Goal: Communication & Community: Connect with others

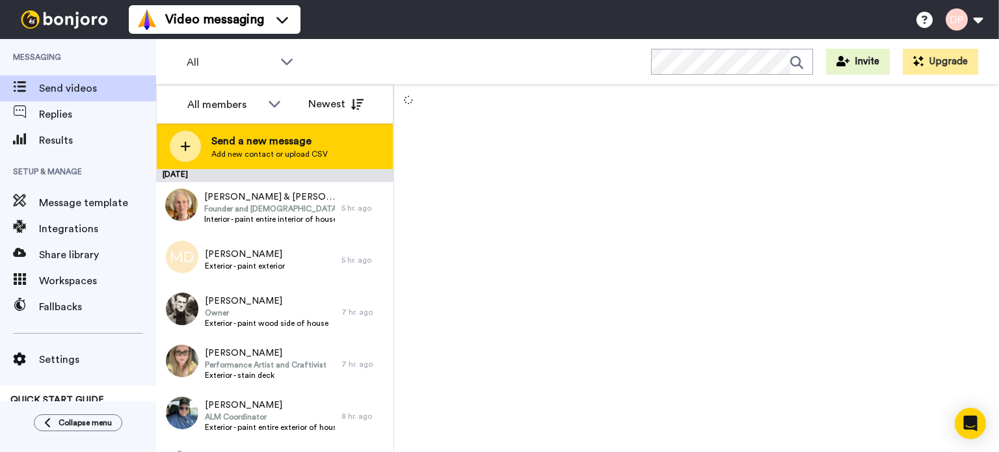
click at [250, 142] on span "Send a new message" at bounding box center [269, 141] width 116 height 16
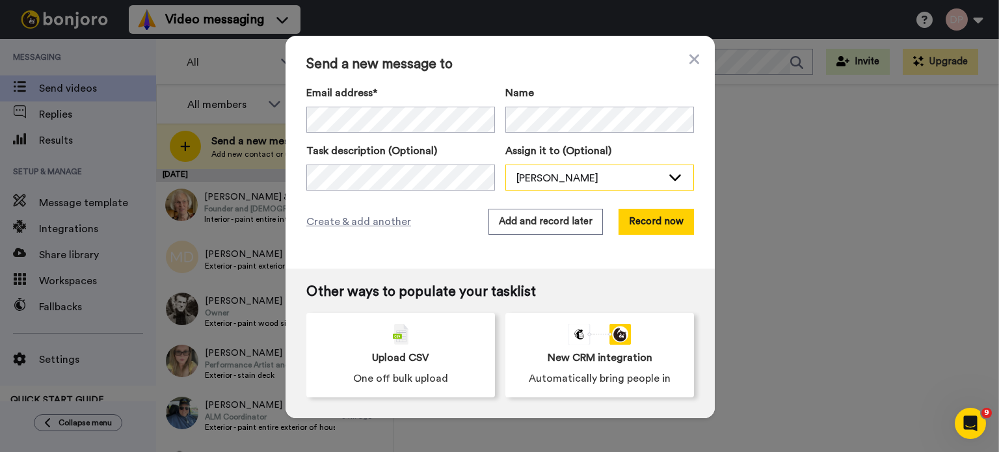
click at [530, 178] on div "[PERSON_NAME]" at bounding box center [589, 178] width 146 height 16
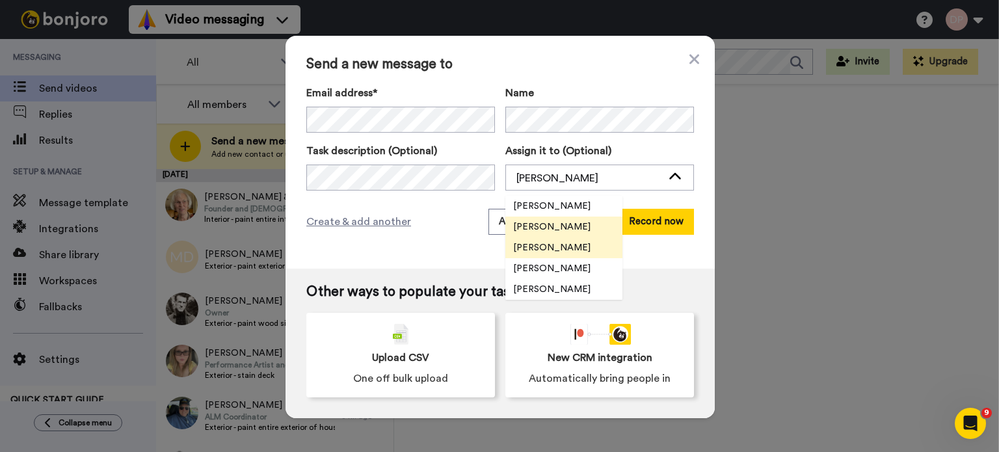
click at [551, 246] on span "[PERSON_NAME]" at bounding box center [551, 247] width 93 height 13
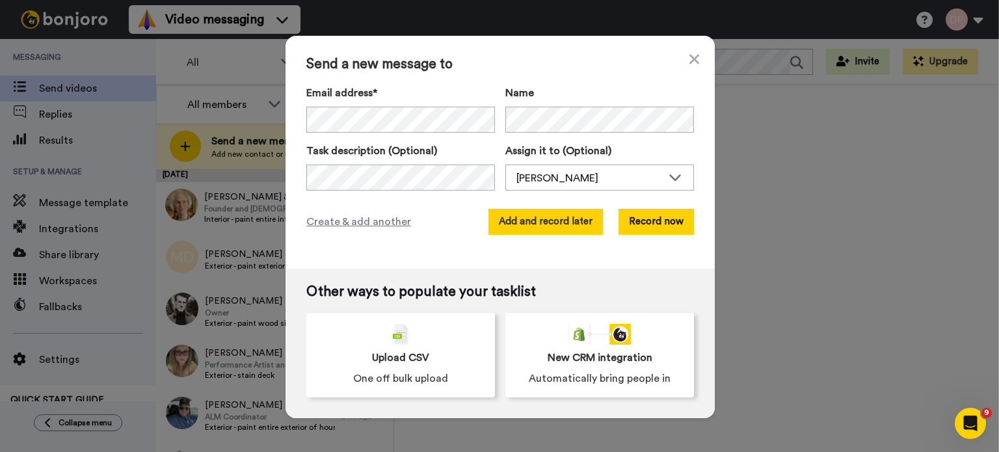
click at [539, 225] on button "Add and record later" at bounding box center [545, 222] width 114 height 26
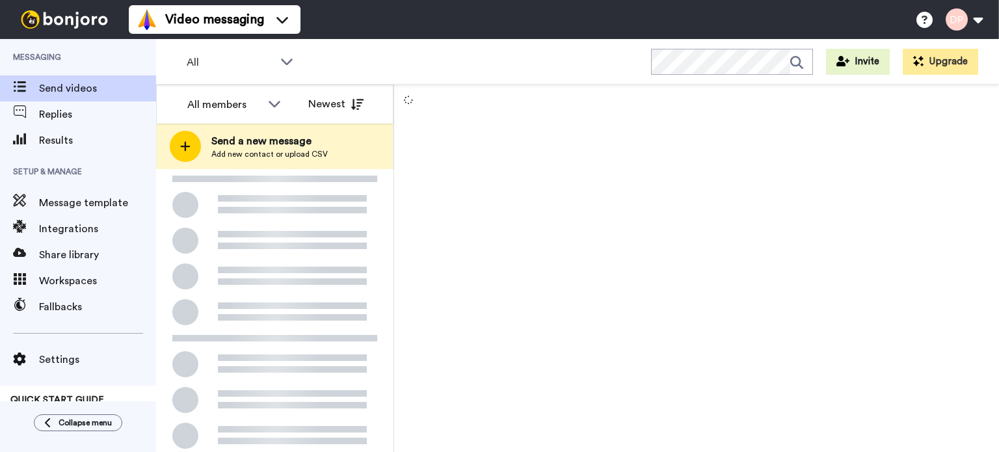
click at [280, 143] on span "Send a new message" at bounding box center [269, 141] width 116 height 16
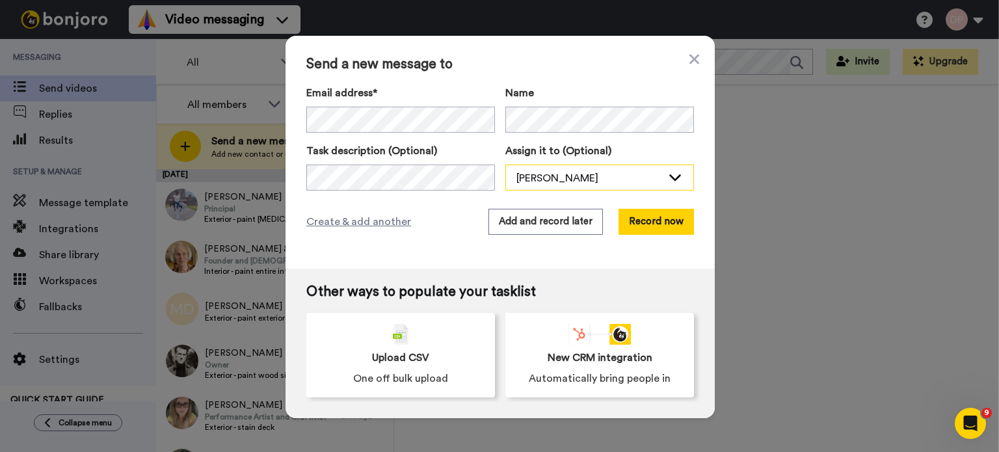
click at [550, 178] on div "[PERSON_NAME]" at bounding box center [589, 178] width 146 height 16
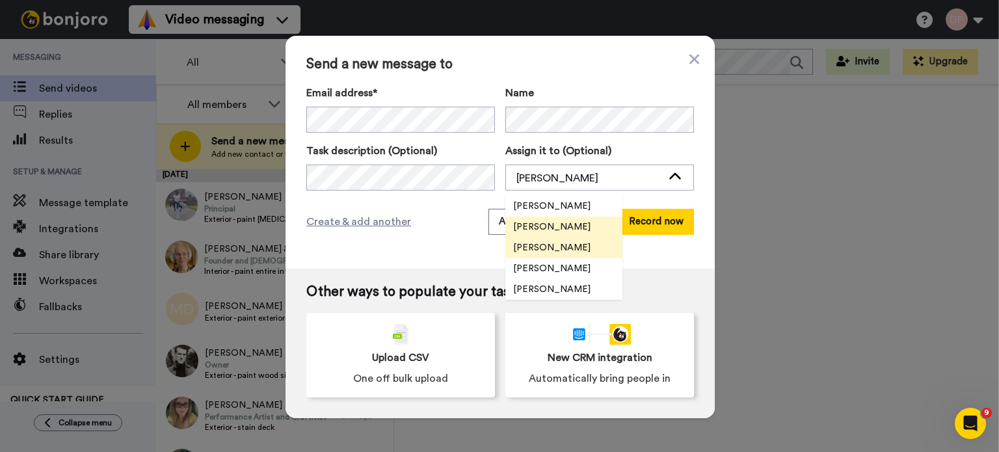
click at [538, 246] on span "[PERSON_NAME]" at bounding box center [551, 247] width 93 height 13
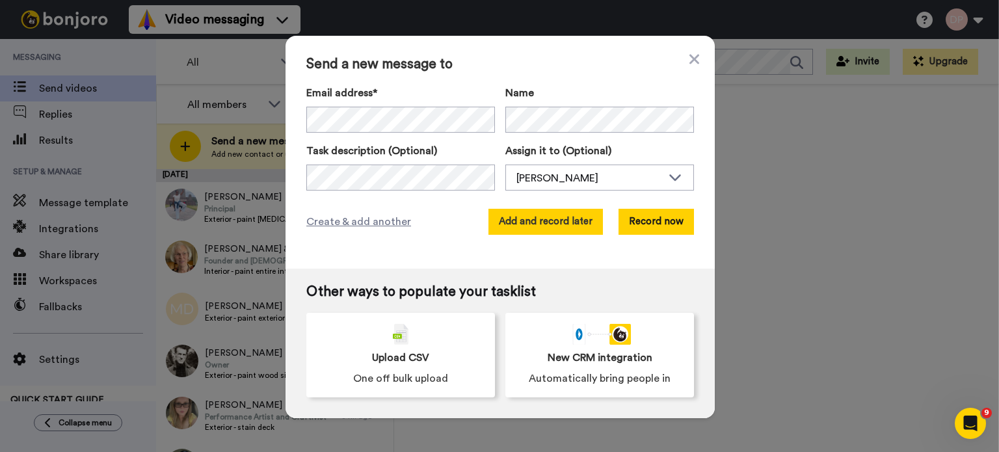
click at [542, 226] on button "Add and record later" at bounding box center [545, 222] width 114 height 26
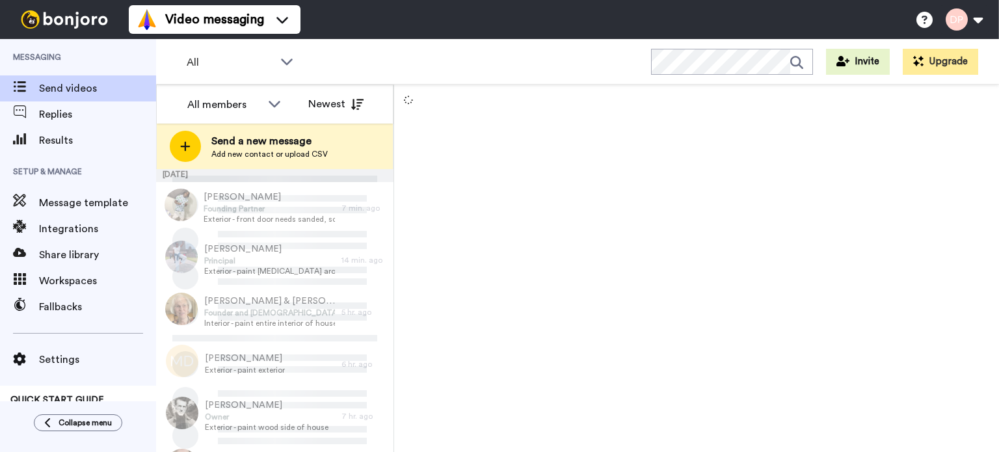
click at [271, 147] on span "Send a new message" at bounding box center [269, 141] width 116 height 16
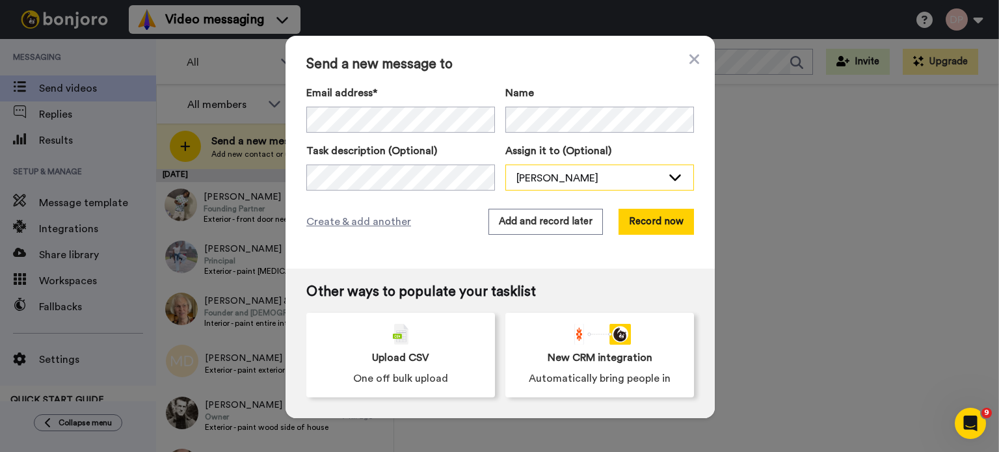
click at [547, 179] on div "[PERSON_NAME]" at bounding box center [589, 178] width 146 height 16
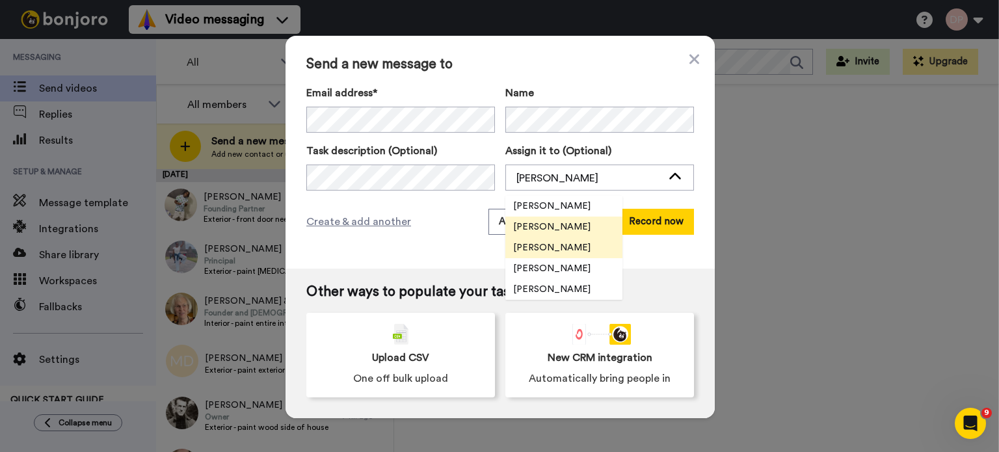
click at [546, 243] on span "[PERSON_NAME]" at bounding box center [551, 247] width 93 height 13
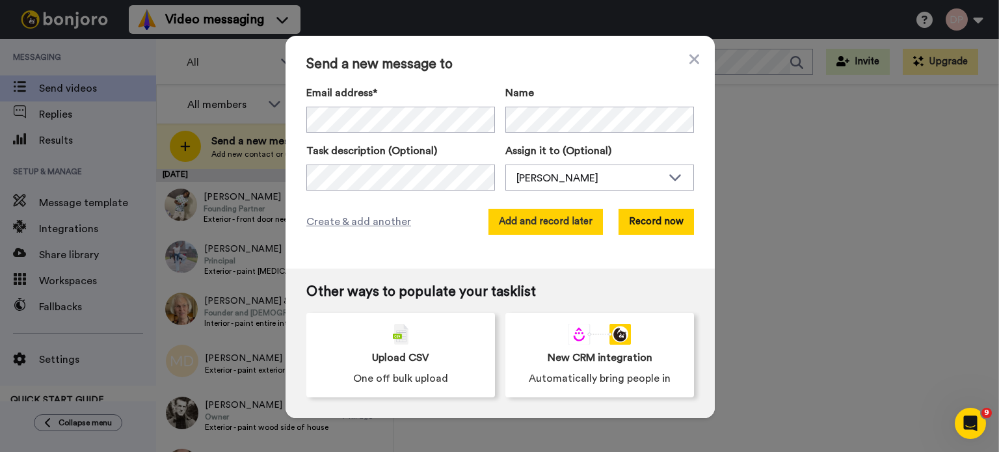
click at [529, 218] on button "Add and record later" at bounding box center [545, 222] width 114 height 26
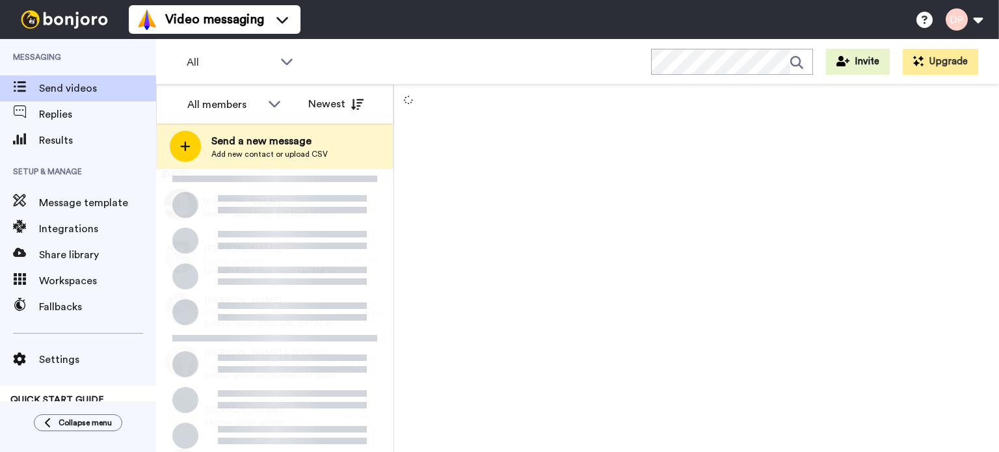
click at [289, 148] on span "Send a new message" at bounding box center [269, 141] width 116 height 16
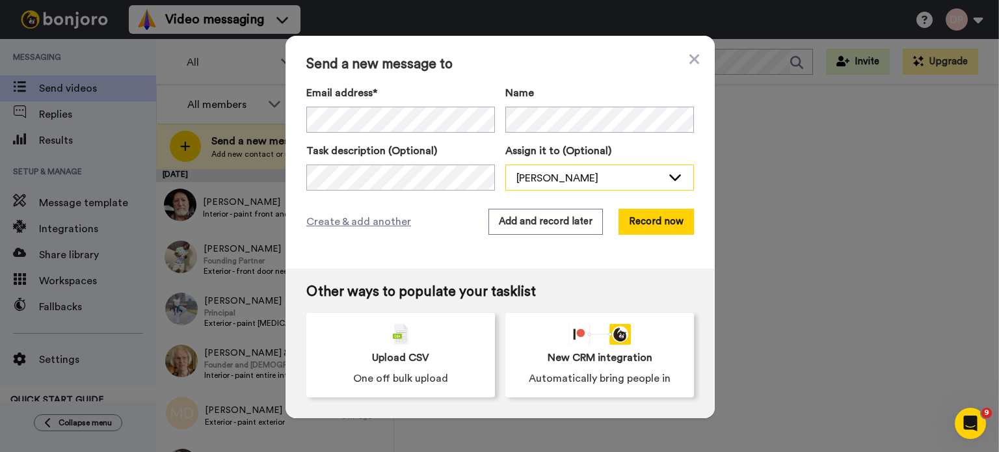
click at [553, 178] on div "[PERSON_NAME]" at bounding box center [589, 178] width 146 height 16
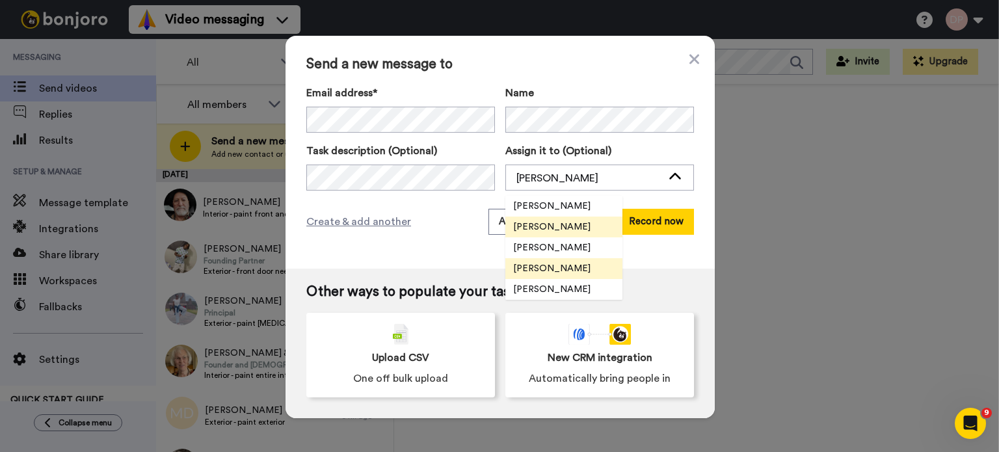
click at [546, 268] on span "[PERSON_NAME]" at bounding box center [551, 268] width 93 height 13
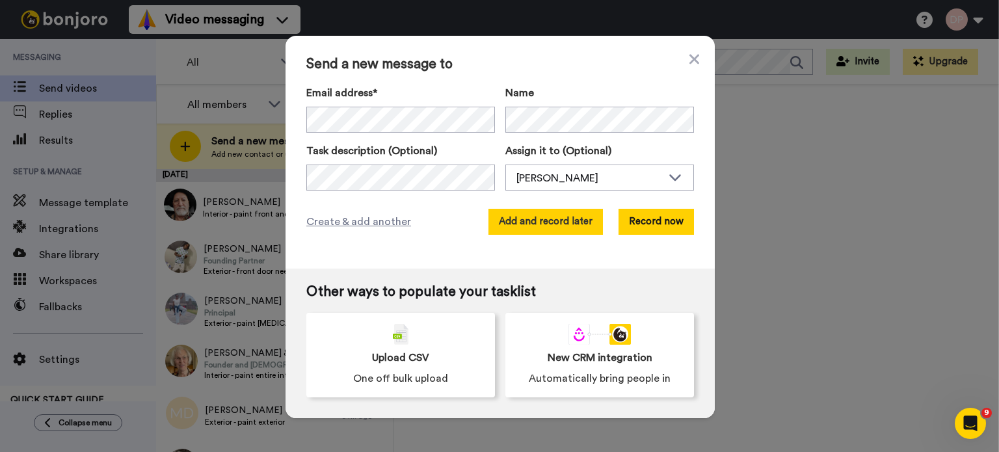
click at [537, 224] on button "Add and record later" at bounding box center [545, 222] width 114 height 26
